Goal: Complete application form: Complete application form

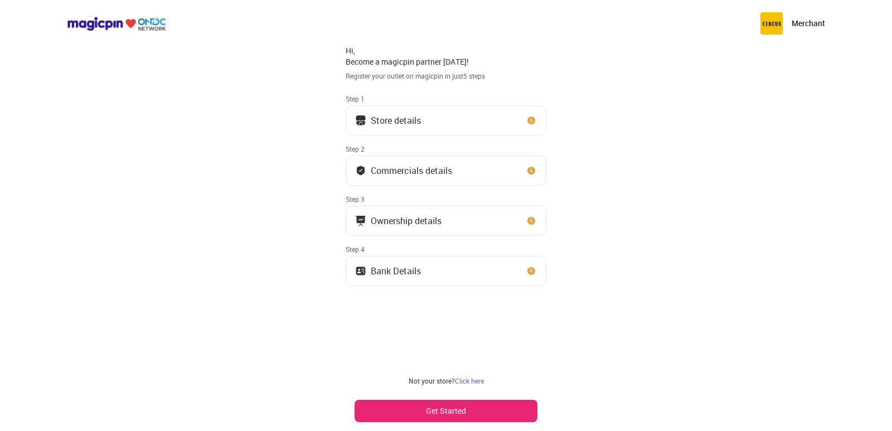
click at [436, 120] on button "Store details" at bounding box center [446, 120] width 201 height 30
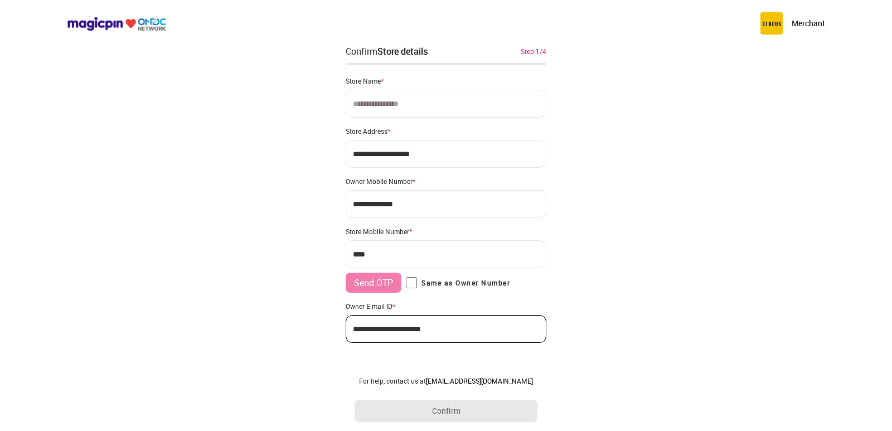
click at [365, 103] on input at bounding box center [446, 104] width 201 height 28
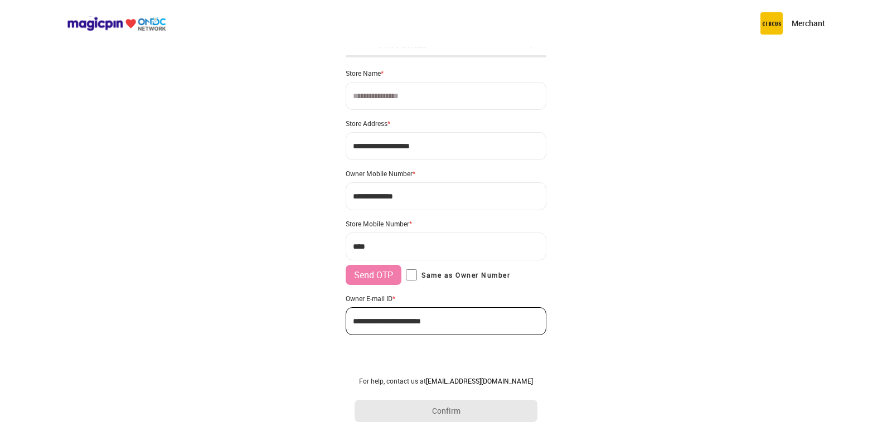
scroll to position [12, 0]
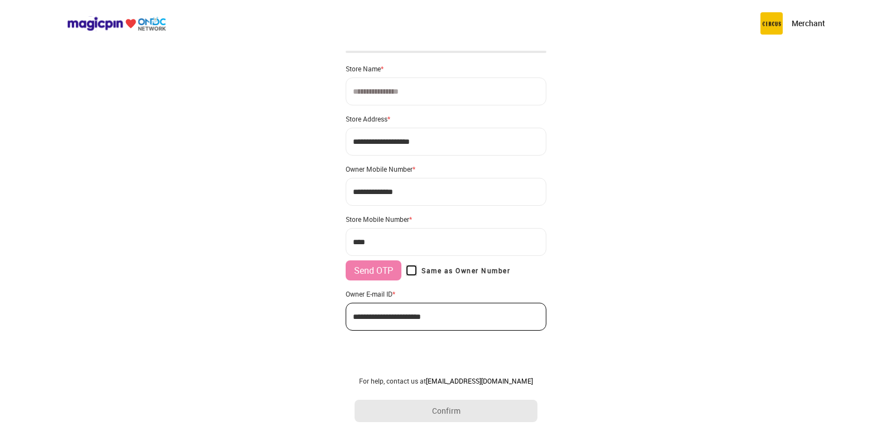
type input "**********"
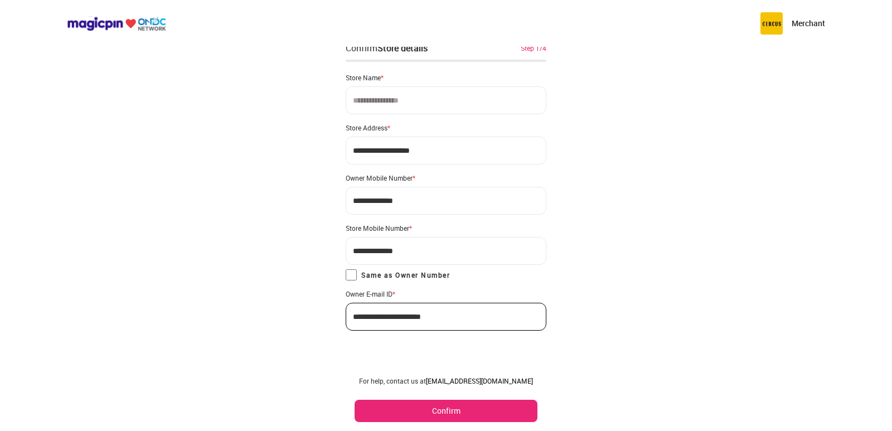
click at [373, 100] on input at bounding box center [446, 100] width 201 height 28
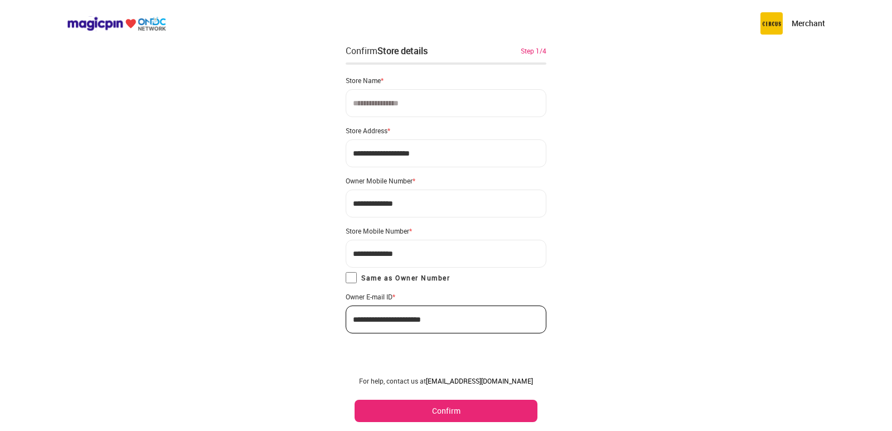
scroll to position [0, 0]
click at [408, 98] on input at bounding box center [446, 104] width 201 height 28
type input "*"
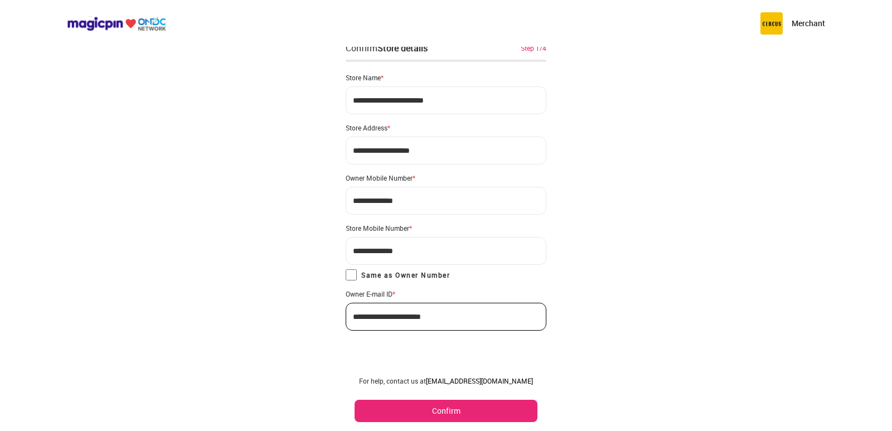
type input "**********"
click at [436, 400] on button "Confirm" at bounding box center [446, 411] width 183 height 22
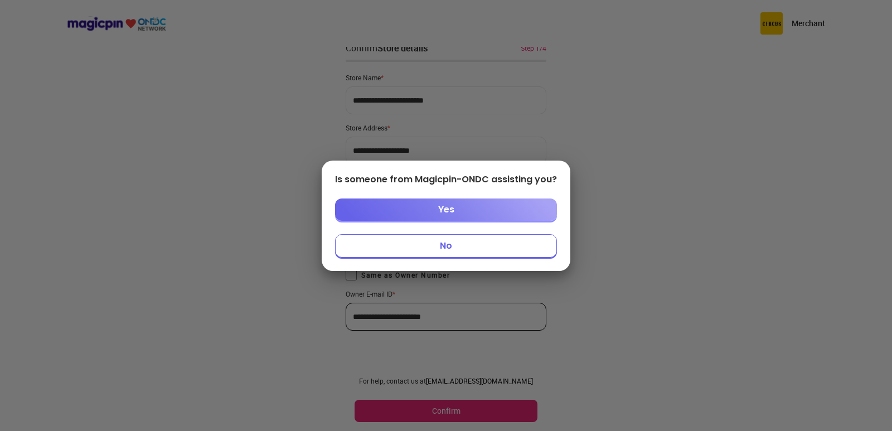
click at [443, 241] on button "No" at bounding box center [446, 245] width 222 height 23
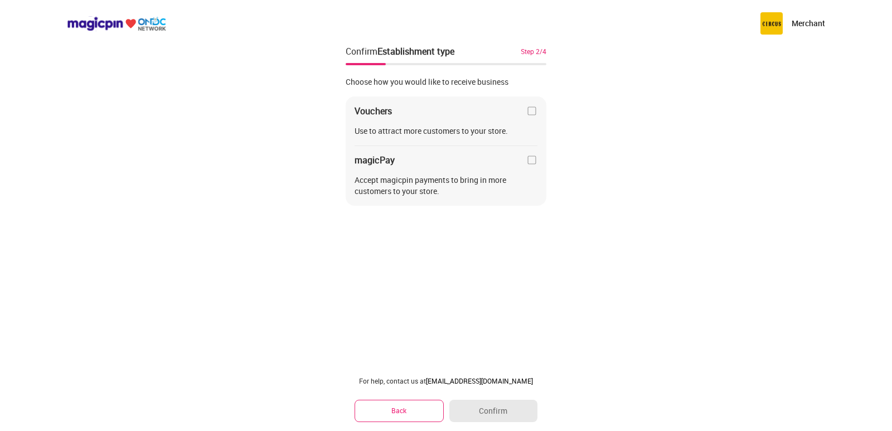
scroll to position [0, 0]
click at [530, 160] on img at bounding box center [531, 159] width 11 height 11
click at [529, 105] on img at bounding box center [531, 110] width 11 height 11
click at [501, 409] on button "Confirm" at bounding box center [493, 411] width 88 height 22
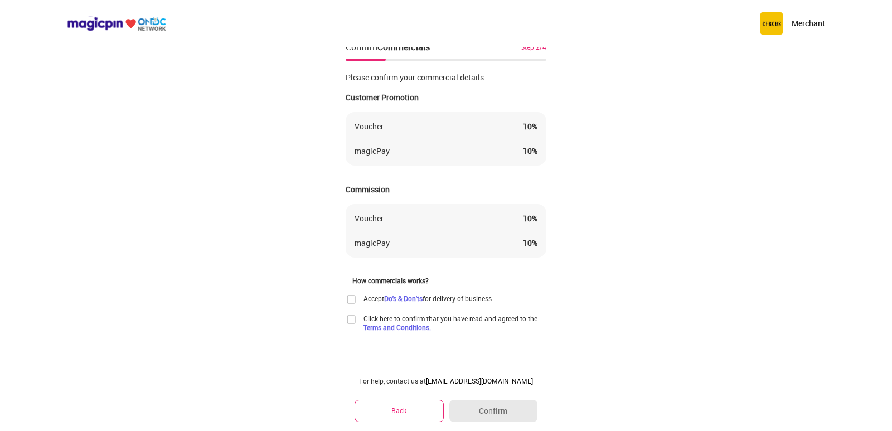
scroll to position [6, 0]
click at [344, 299] on div "Merchant Confirm Commercials Step 2/4 Please confirm your commercial details Cu…" at bounding box center [446, 212] width 892 height 436
click at [346, 299] on img at bounding box center [351, 298] width 11 height 11
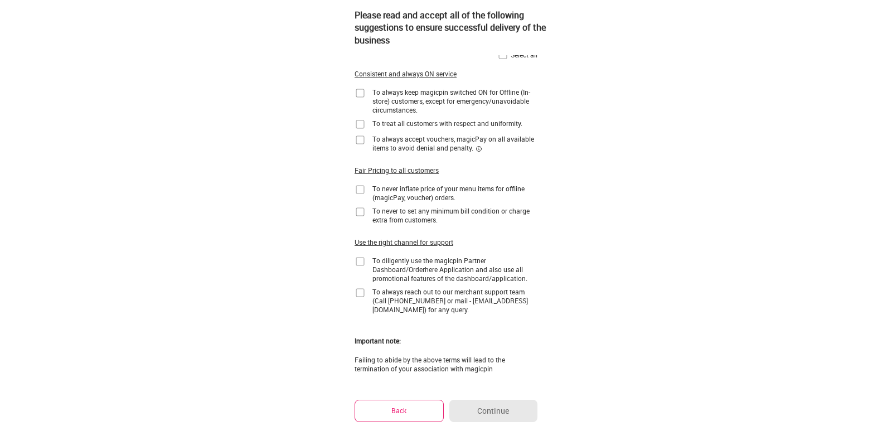
click at [361, 93] on img at bounding box center [360, 93] width 11 height 11
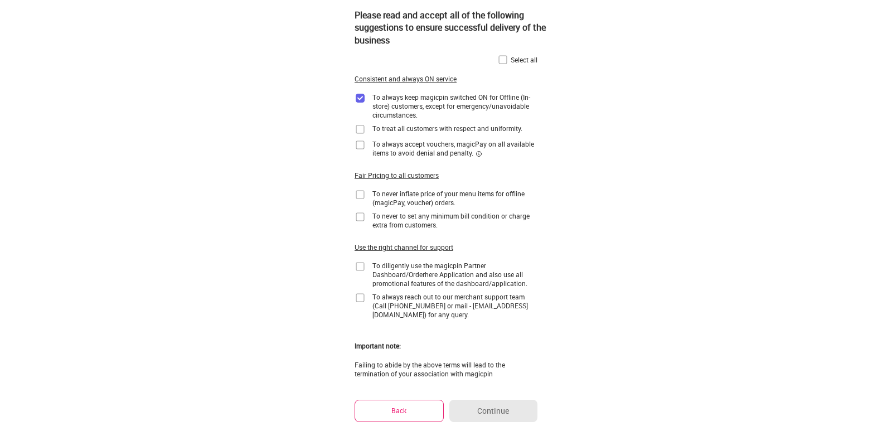
scroll to position [0, 0]
click at [502, 61] on img at bounding box center [502, 60] width 11 height 11
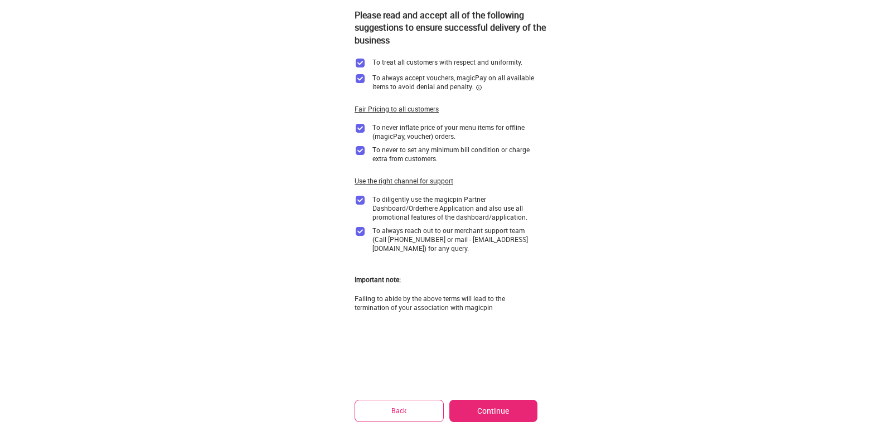
click at [486, 414] on button "Continue" at bounding box center [493, 411] width 88 height 22
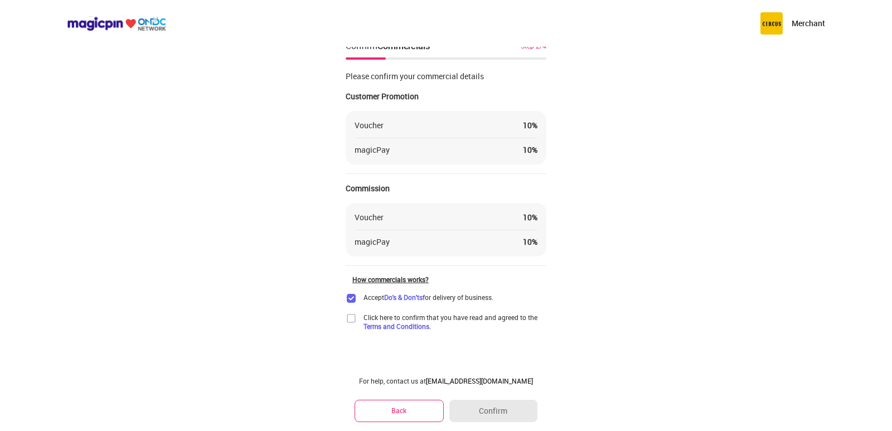
scroll to position [6, 0]
click at [357, 319] on div "Click here to confirm that you have read and agreed to the Terms and Conditions." at bounding box center [446, 322] width 201 height 18
click at [345, 315] on div "Merchant Confirm Commercials Step 2/4 Please confirm your commercial details Cu…" at bounding box center [446, 212] width 892 height 436
click at [352, 319] on img at bounding box center [351, 318] width 11 height 11
click at [494, 412] on button "Confirm" at bounding box center [493, 411] width 88 height 22
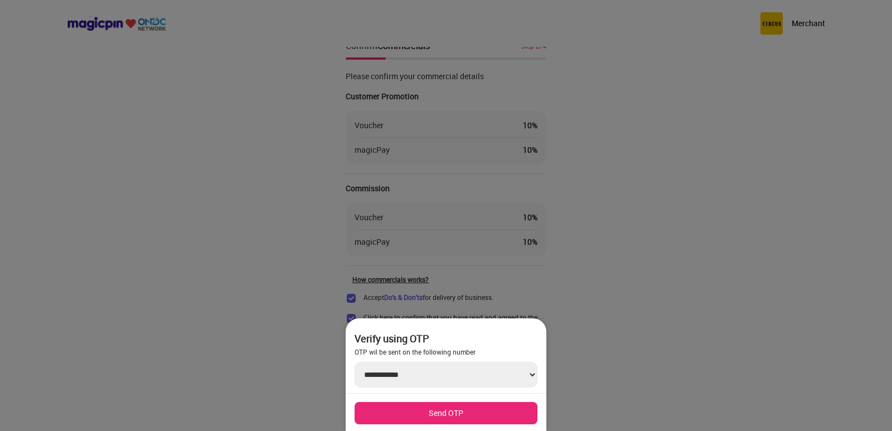
click at [453, 415] on button "Send OTP" at bounding box center [446, 413] width 183 height 22
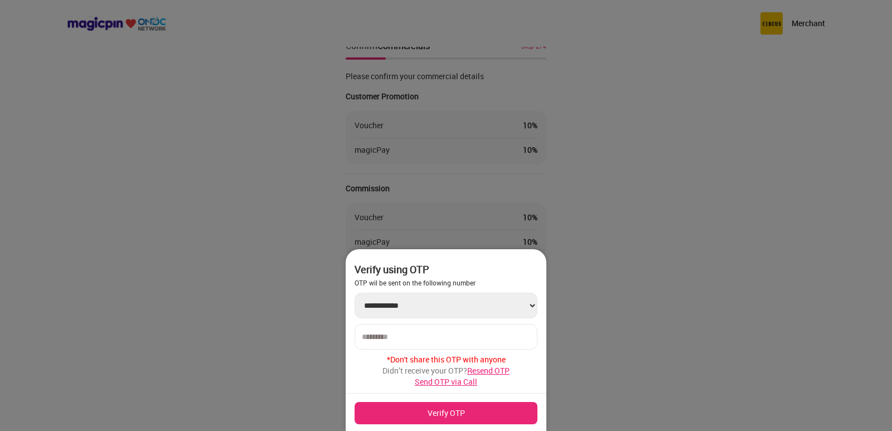
click at [371, 338] on input "number" at bounding box center [446, 336] width 168 height 9
type input "******"
click at [449, 416] on button "Verify OTP" at bounding box center [446, 413] width 183 height 22
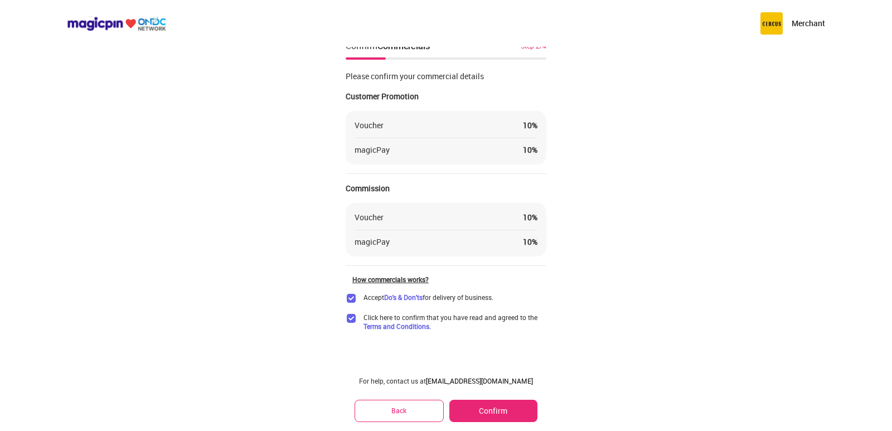
click at [415, 409] on button "Back" at bounding box center [399, 411] width 89 height 22
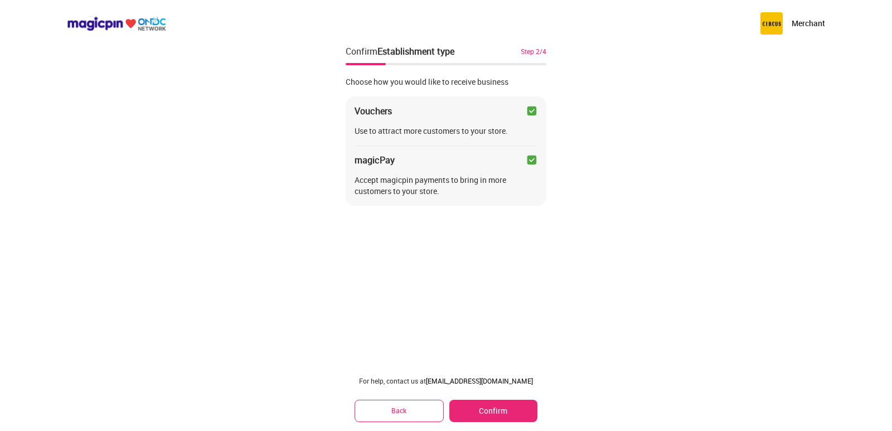
scroll to position [0, 0]
click at [406, 407] on button "Back" at bounding box center [399, 411] width 89 height 22
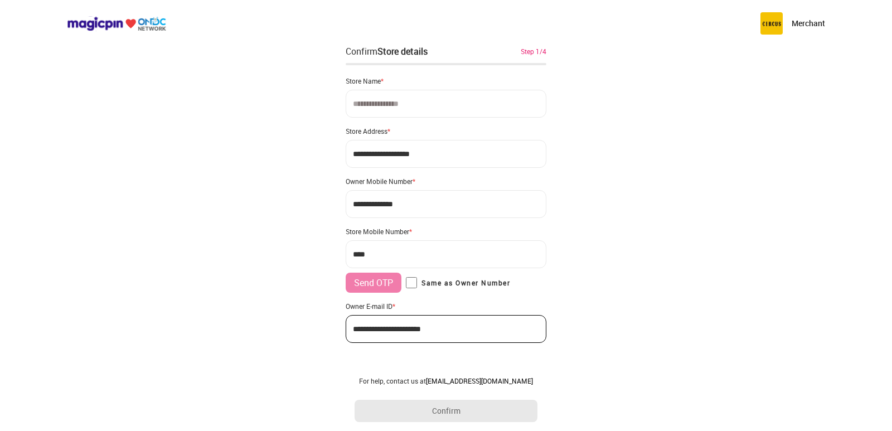
click at [88, 20] on img at bounding box center [116, 23] width 99 height 15
click at [89, 24] on img at bounding box center [116, 23] width 99 height 15
click at [370, 82] on div "Store Name *" at bounding box center [446, 80] width 201 height 9
click at [793, 21] on p "Merchant" at bounding box center [808, 23] width 33 height 11
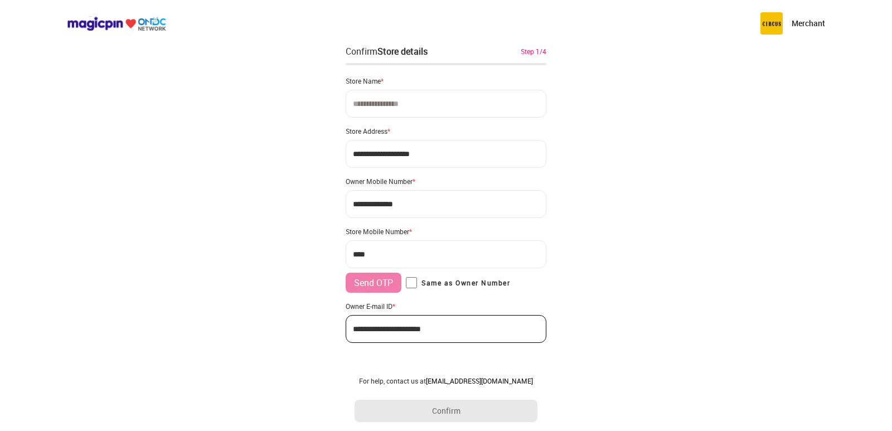
drag, startPoint x: 803, startPoint y: 29, endPoint x: 766, endPoint y: 31, distance: 36.8
click at [797, 31] on div "Merchant" at bounding box center [792, 23] width 65 height 22
click at [766, 31] on img at bounding box center [771, 23] width 22 height 22
click at [117, 38] on div "Merchant" at bounding box center [446, 23] width 892 height 47
click at [103, 20] on img at bounding box center [116, 23] width 99 height 15
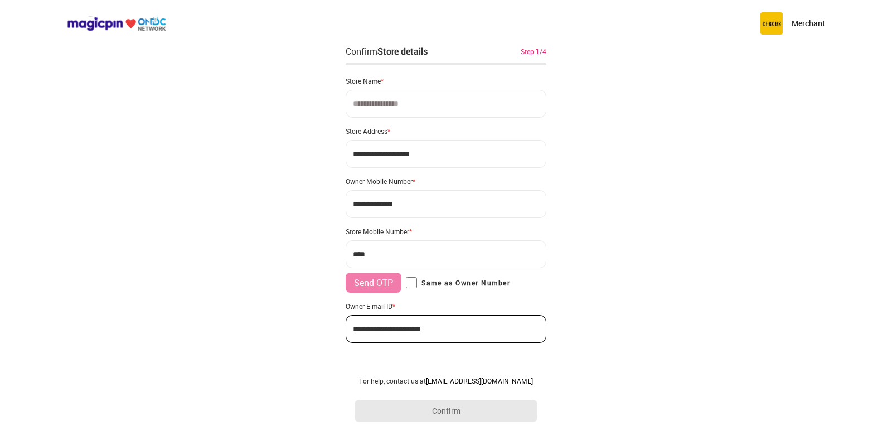
click at [103, 20] on img at bounding box center [116, 23] width 99 height 15
click at [0, 33] on div "Merchant" at bounding box center [446, 23] width 892 height 47
click at [96, 26] on img at bounding box center [116, 23] width 99 height 15
click at [97, 23] on img at bounding box center [116, 23] width 99 height 15
